Goal: Information Seeking & Learning: Learn about a topic

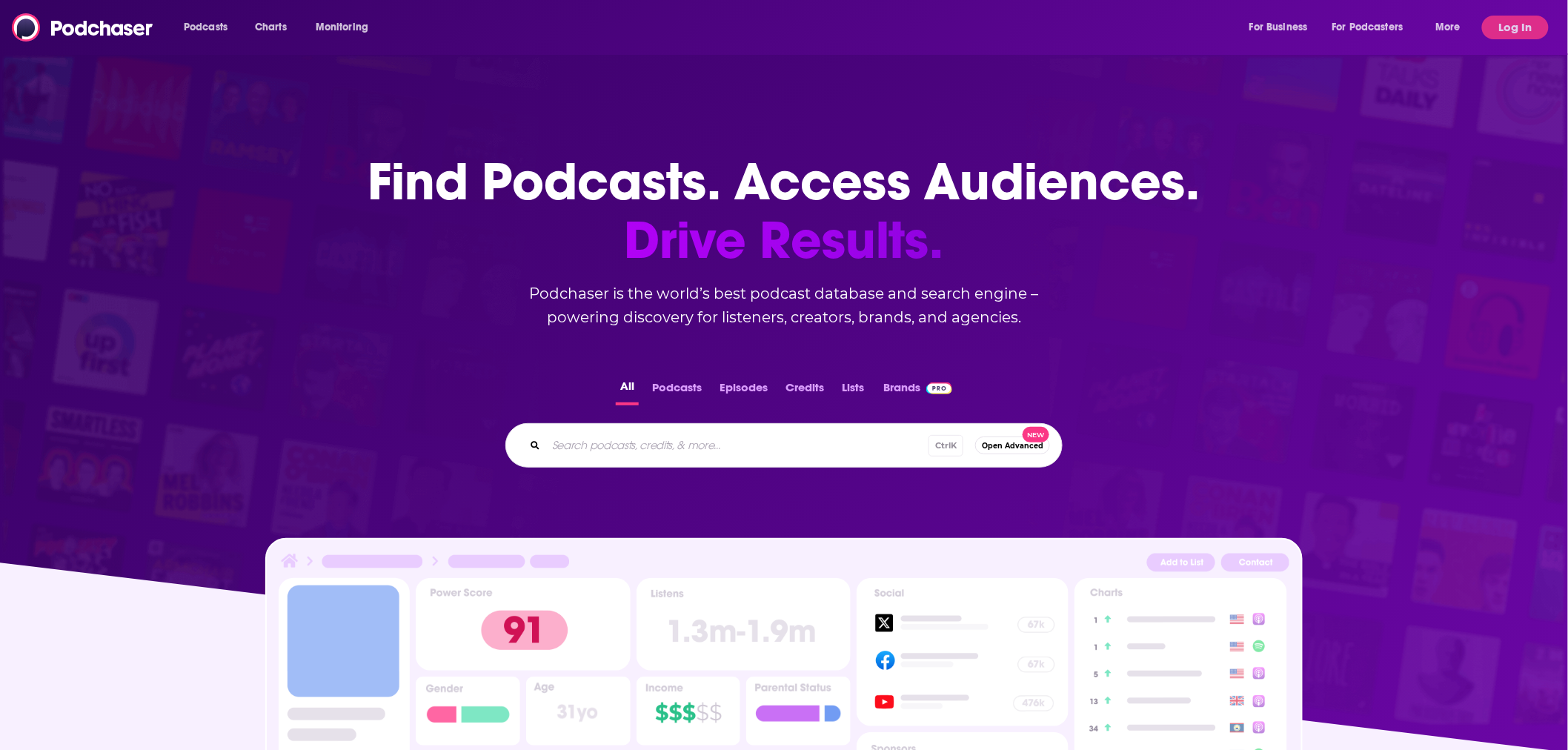
click at [571, 448] on input "Search podcasts, credits, & more..." at bounding box center [736, 445] width 382 height 24
type input "3 takeaways"
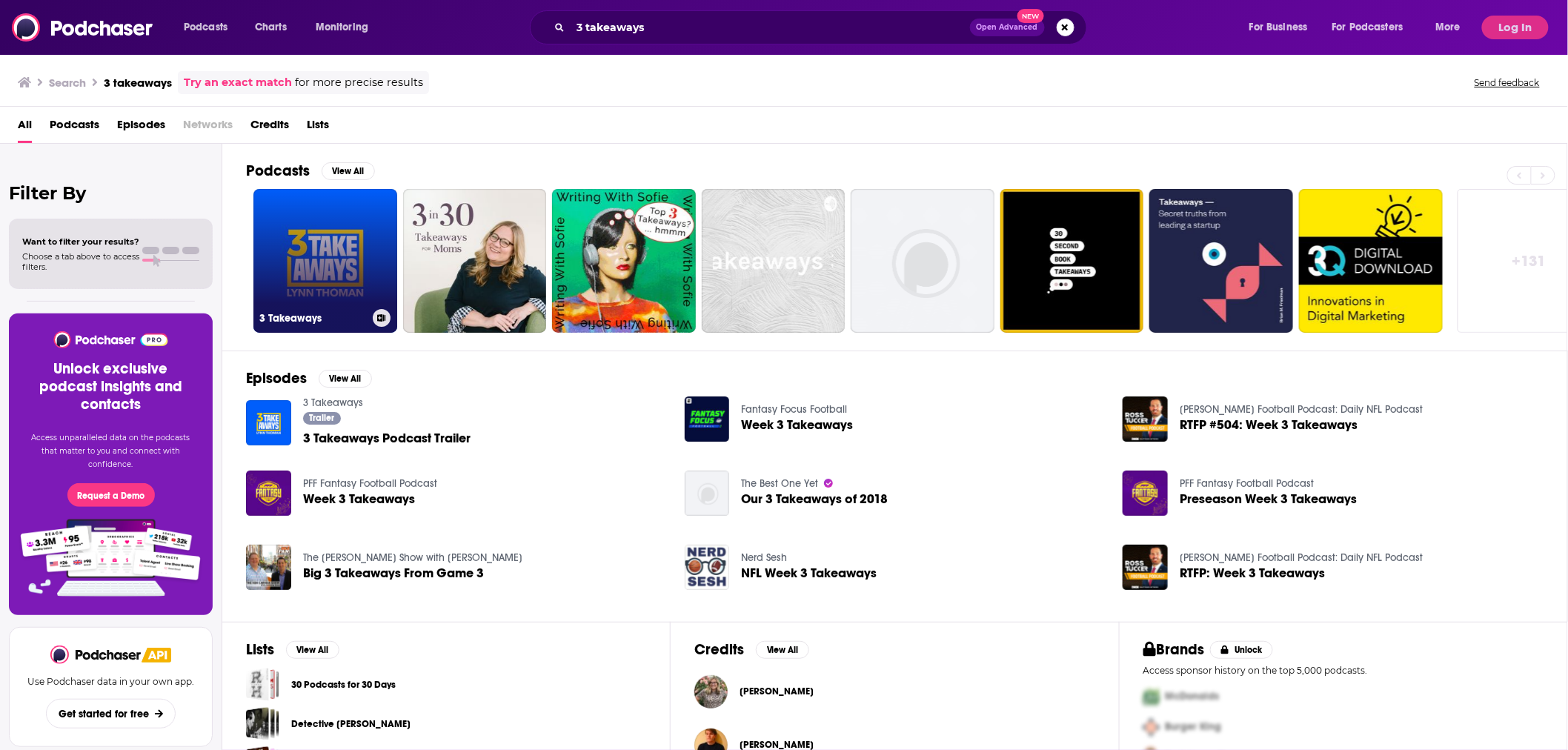
click at [310, 267] on link "3 Takeaways" at bounding box center [325, 261] width 143 height 143
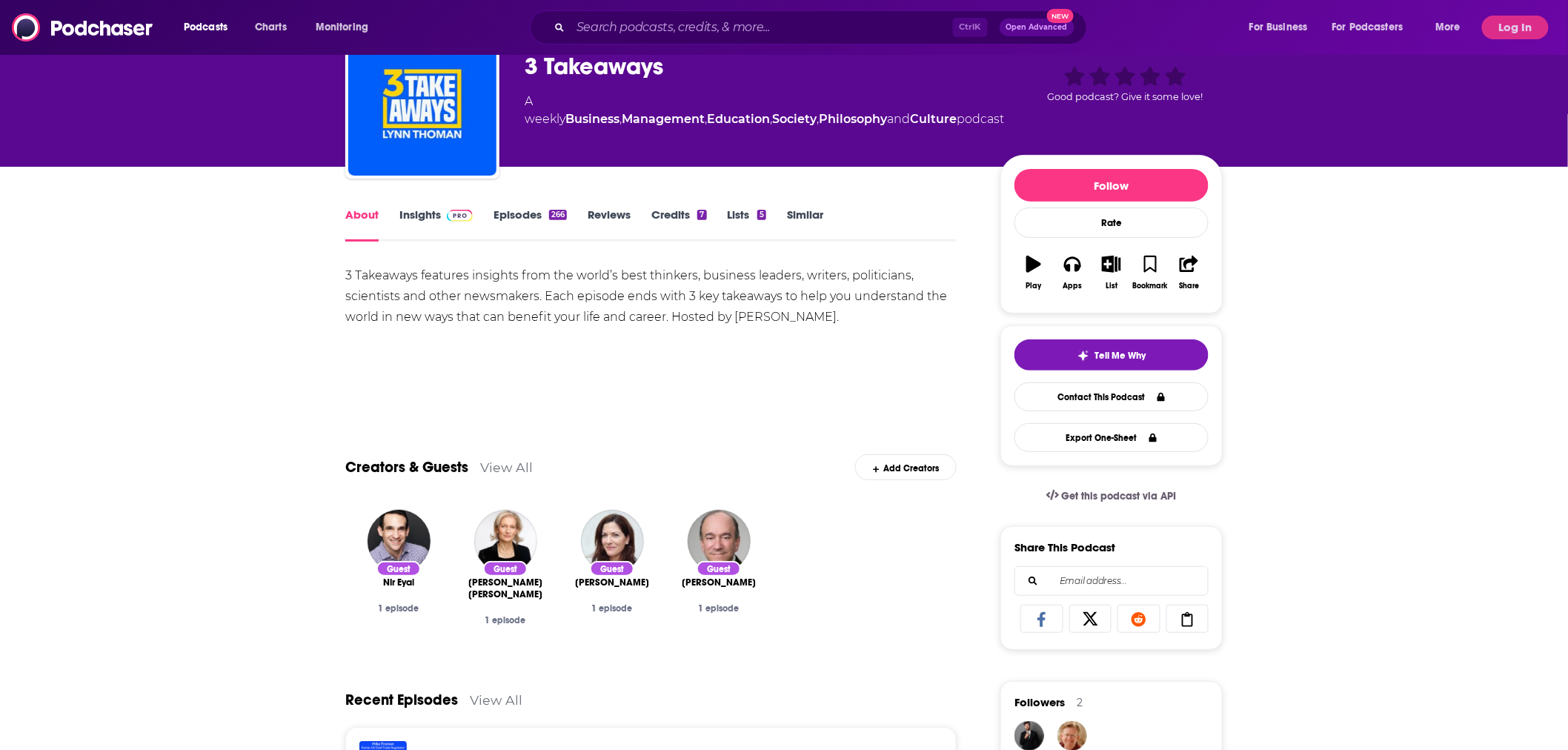
scroll to position [106, 0]
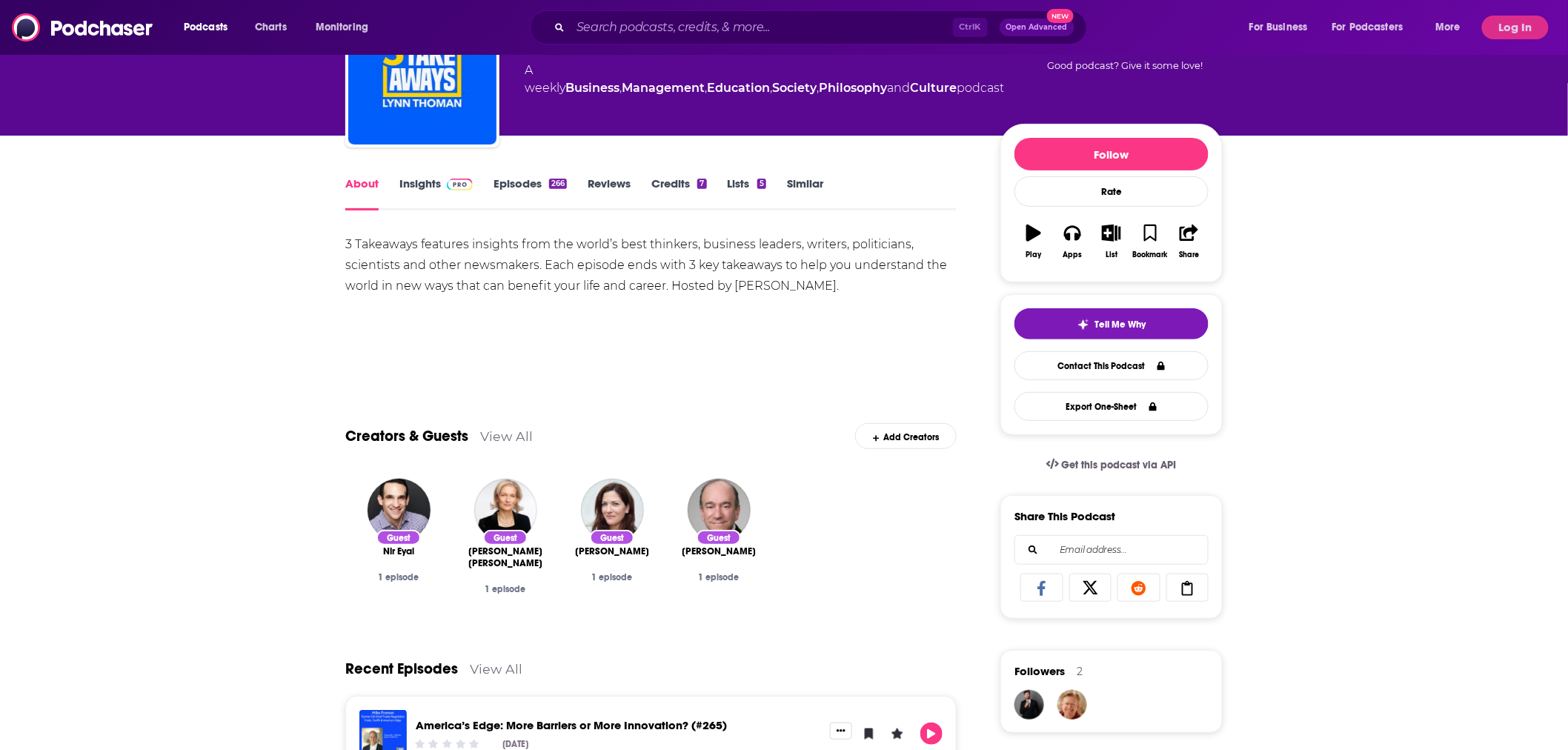
click at [431, 184] on link "Insights" at bounding box center [435, 193] width 73 height 34
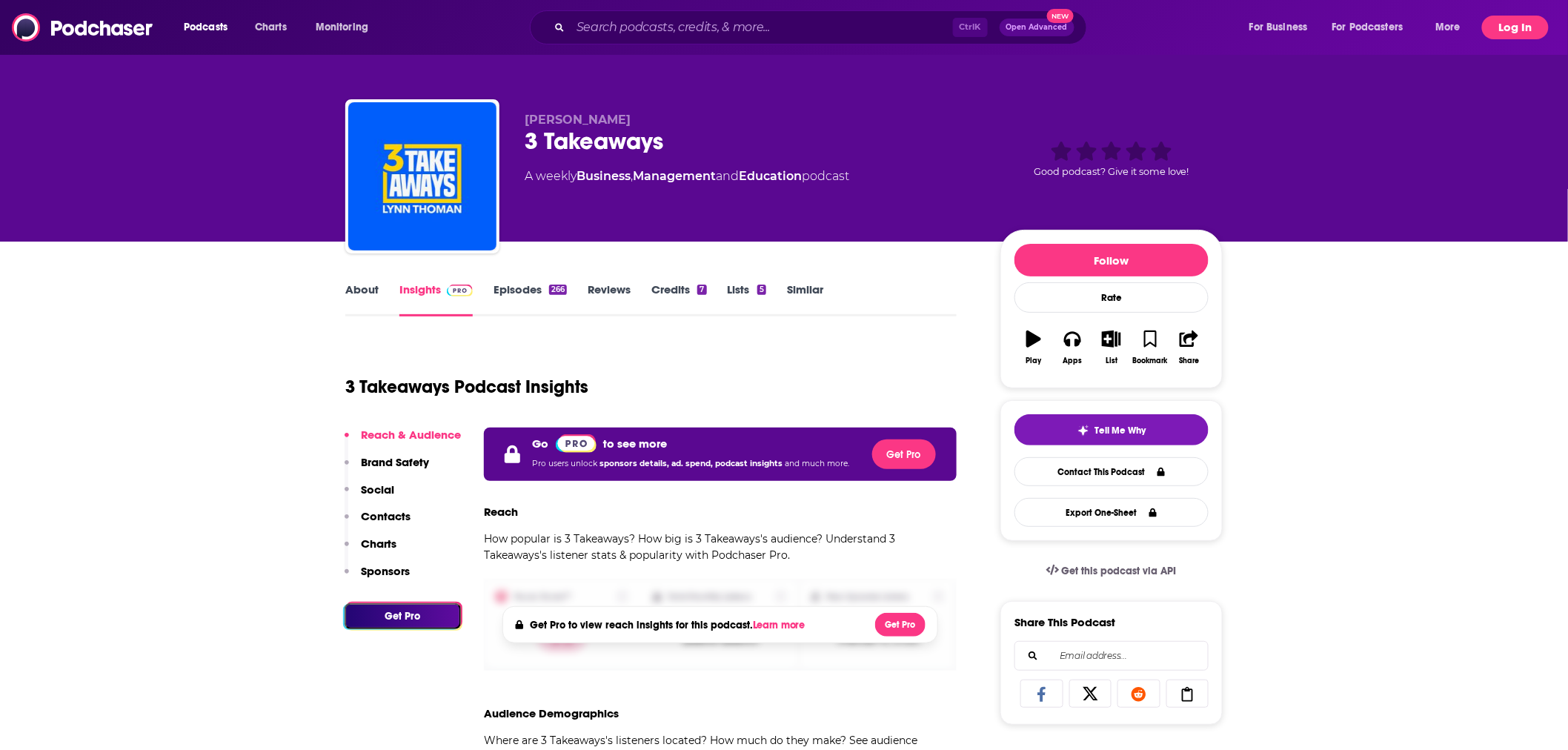
click at [1510, 32] on button "Log In" at bounding box center [1515, 27] width 67 height 24
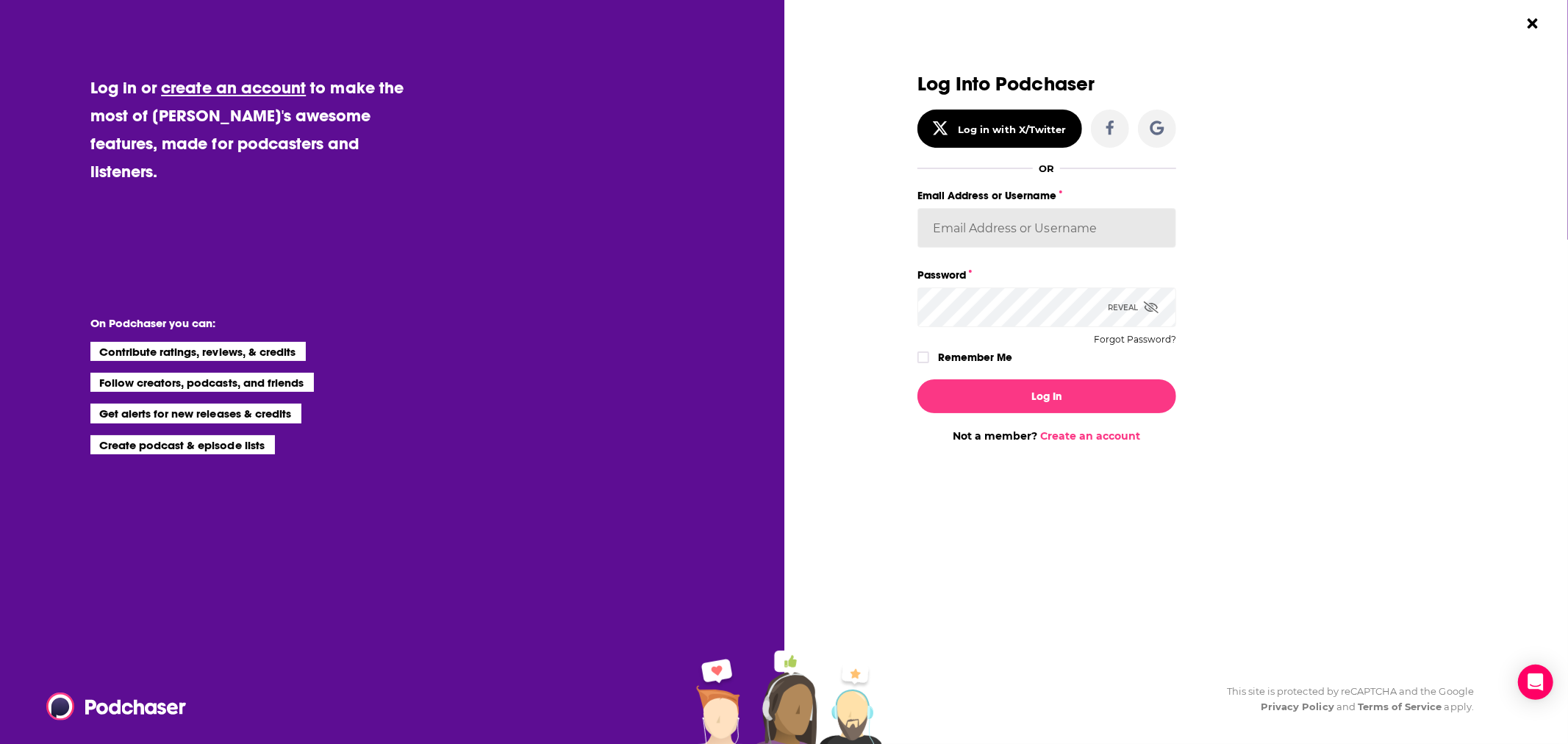
click at [994, 233] on input "Email Address or Username" at bounding box center [1046, 228] width 259 height 39
type input "[PERSON_NAME][EMAIL_ADDRESS][PERSON_NAME][DOMAIN_NAME]"
click at [917, 379] on button "Log In" at bounding box center [1046, 396] width 259 height 33
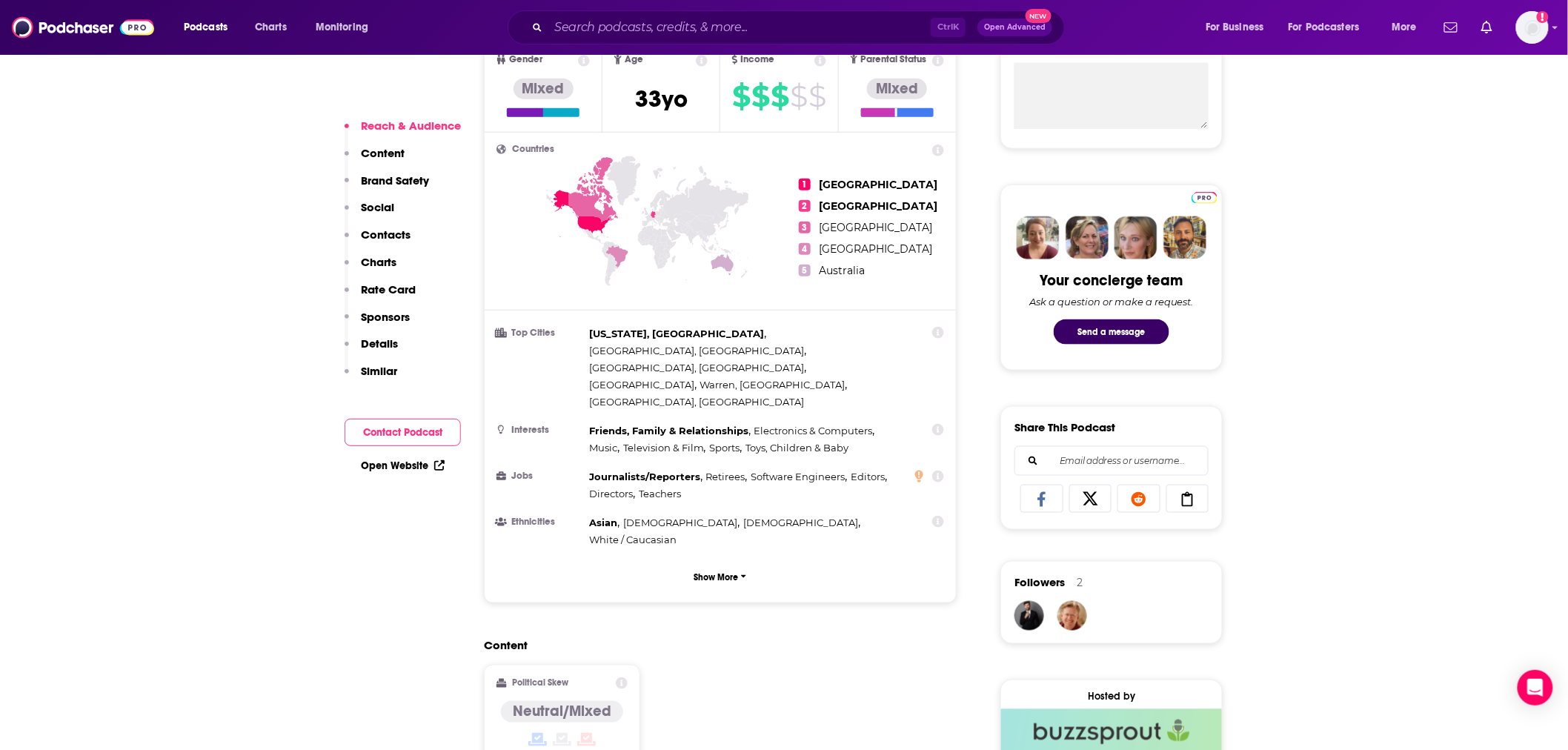
scroll to position [583, 0]
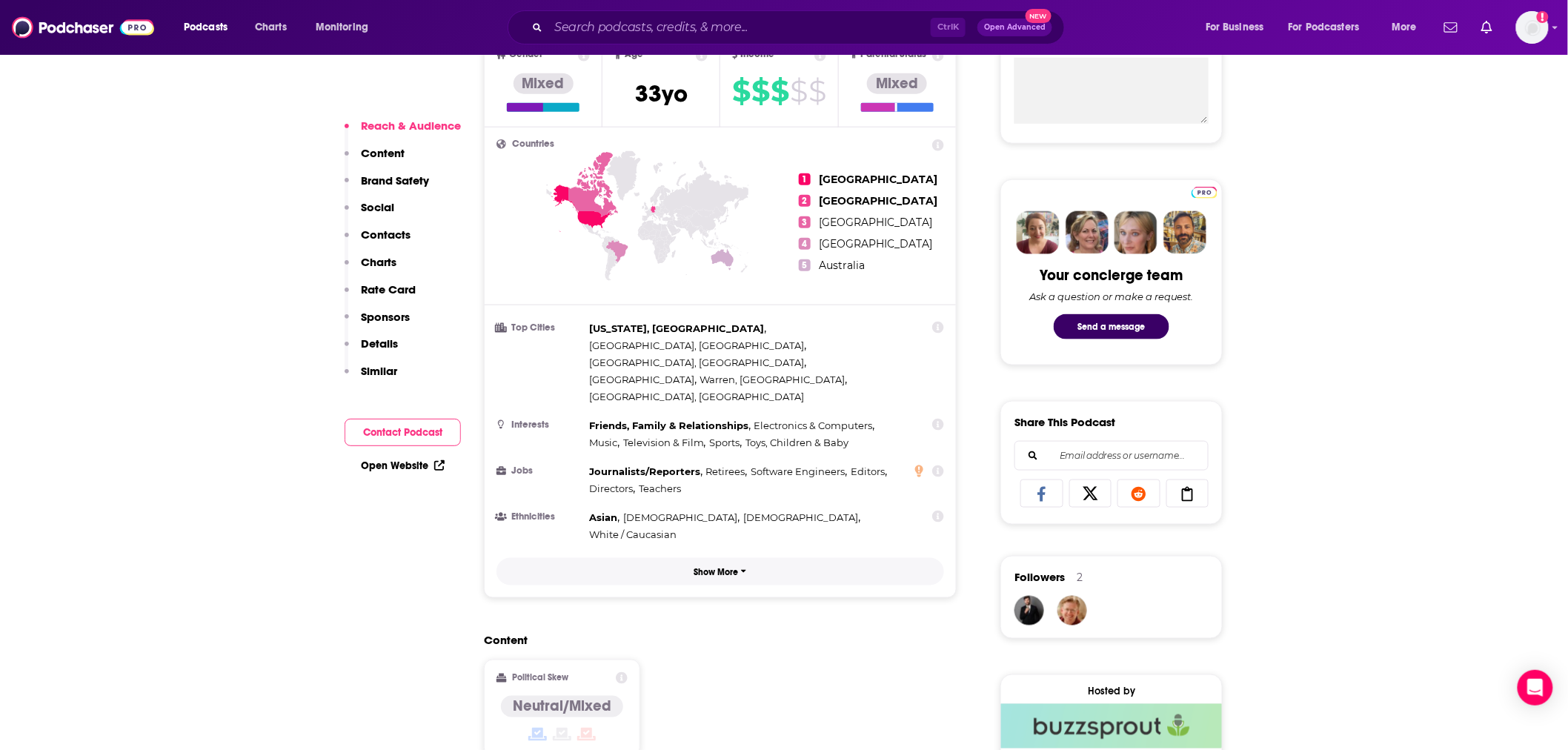
click at [729, 567] on p "Show More" at bounding box center [716, 572] width 45 height 10
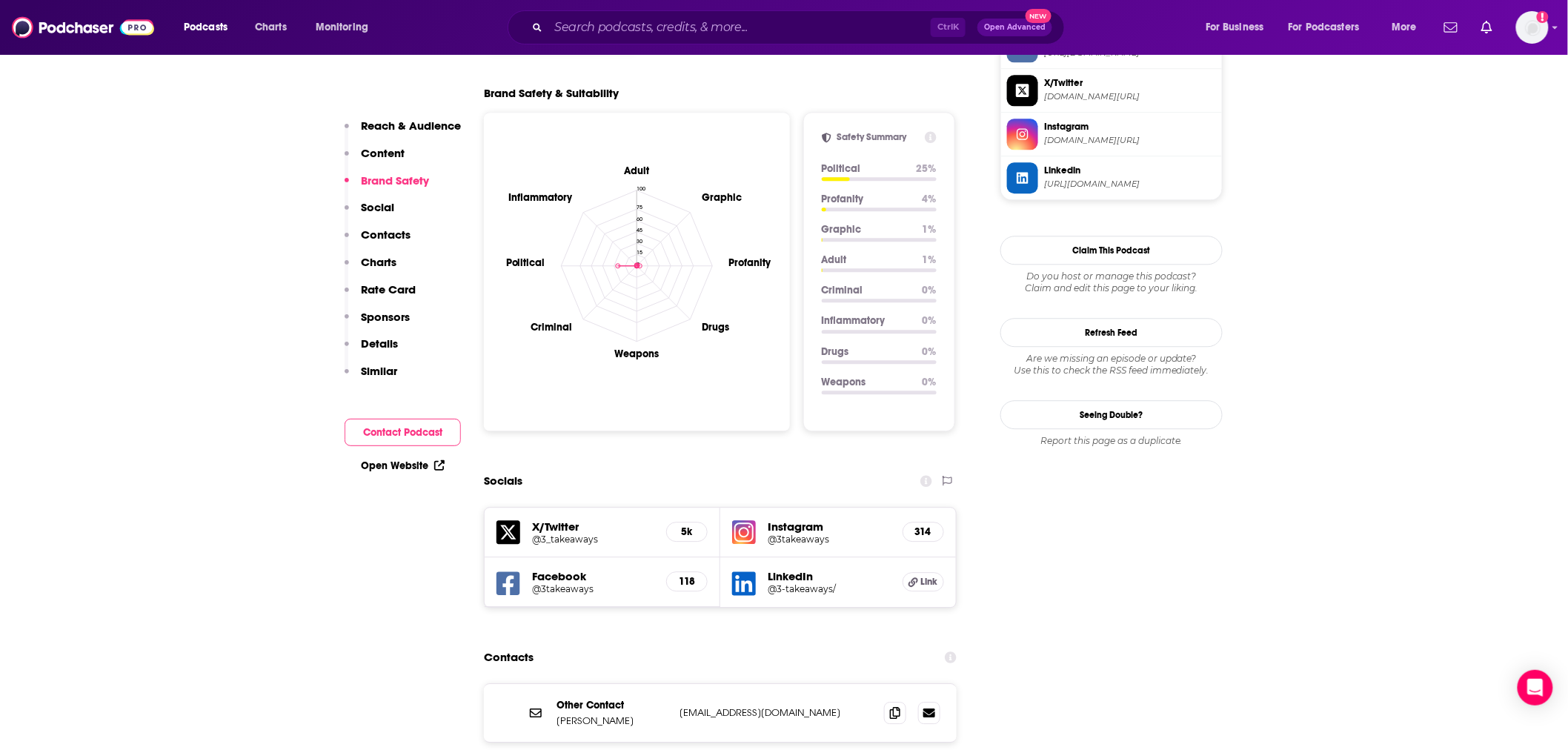
scroll to position [1472, 0]
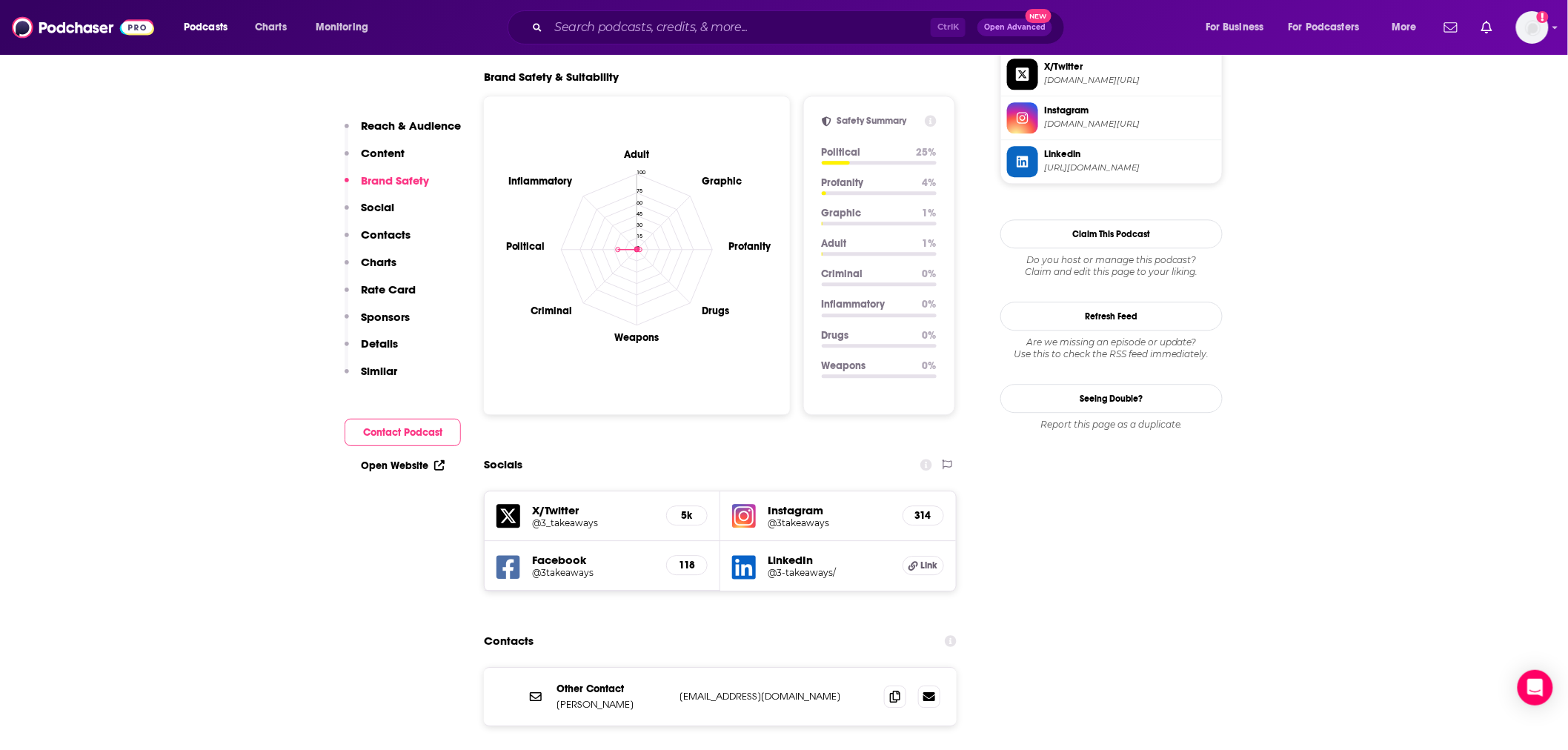
click at [806, 503] on h5 "Instagram" at bounding box center [829, 510] width 123 height 14
click at [924, 559] on span "Link" at bounding box center [929, 565] width 17 height 12
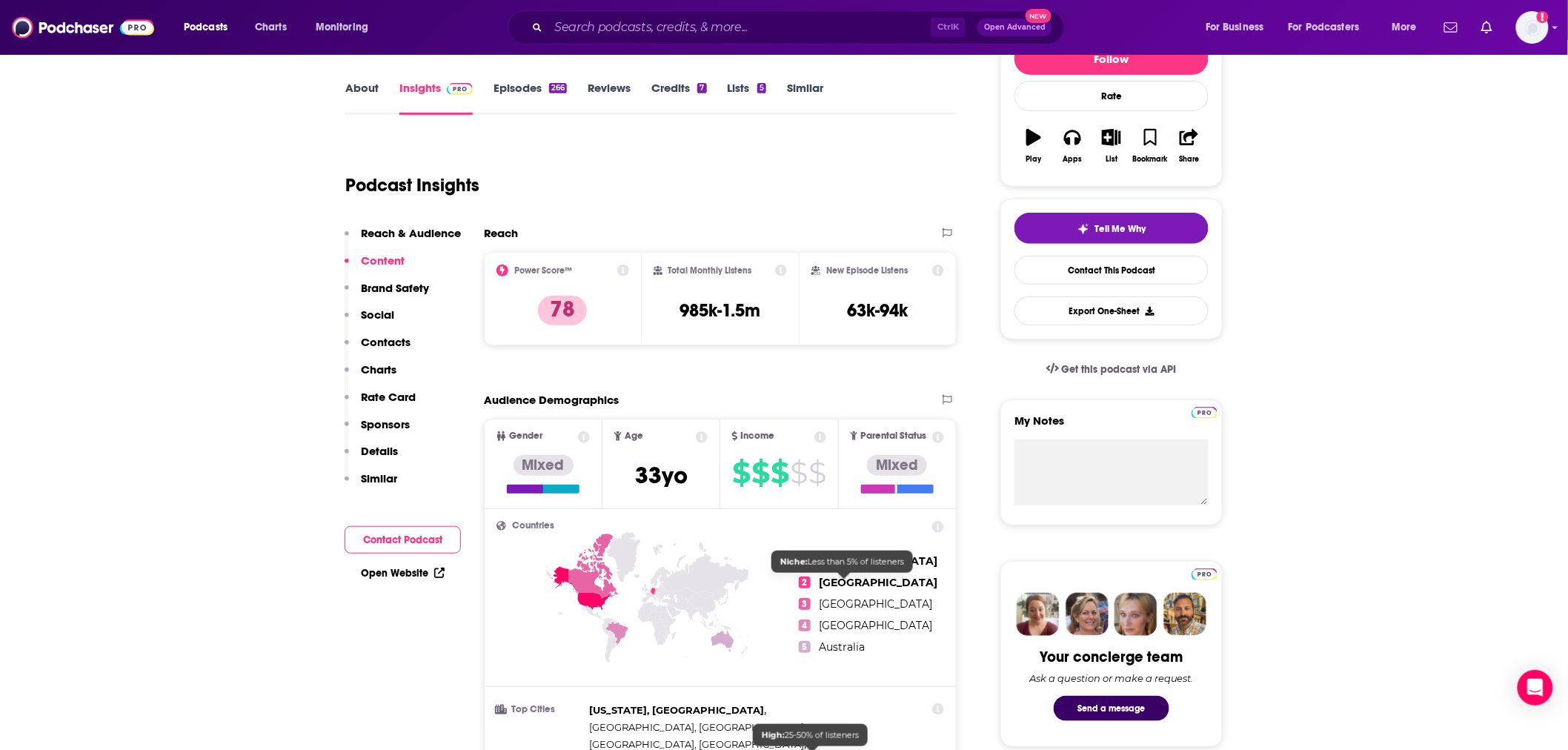
scroll to position [0, 0]
